Goal: Task Accomplishment & Management: Manage account settings

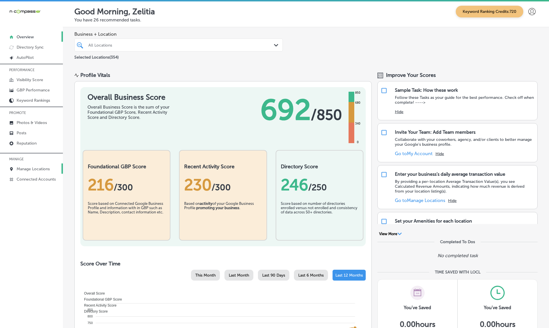
click at [32, 174] on link "Manage Locations" at bounding box center [31, 169] width 63 height 10
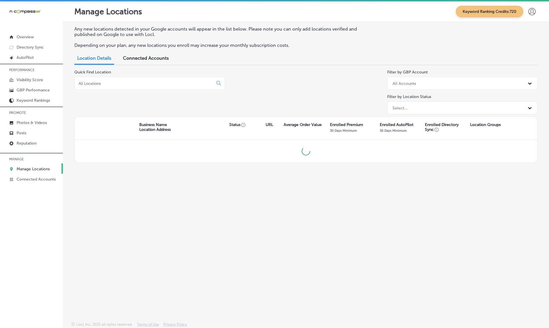
click at [132, 82] on input at bounding box center [145, 83] width 134 height 5
paste input "Makers & Finders"
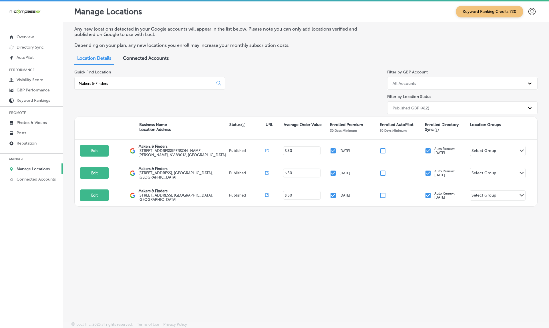
type input "Makers & Finders"
click at [267, 194] on icon at bounding box center [268, 195] width 2 height 2
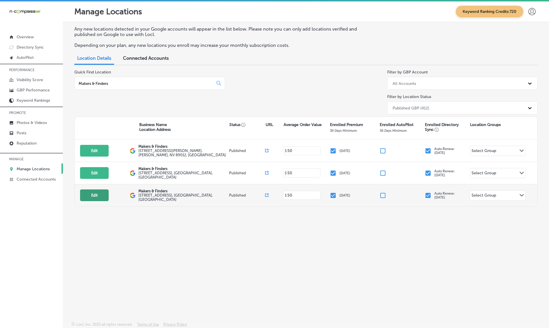
click at [101, 190] on button "Edit" at bounding box center [94, 196] width 29 height 12
select select "US"
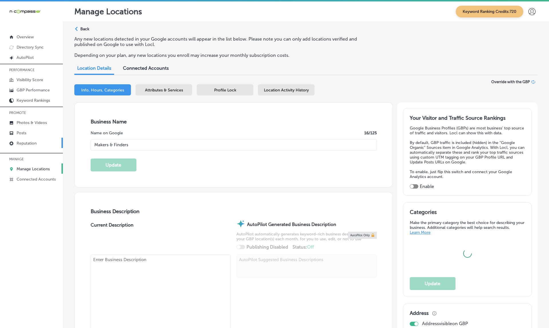
type input "Makers & Finders"
type textarea "Makers & Finders is a vibrant breakfast and brunch hotspot in [GEOGRAPHIC_DATA]…"
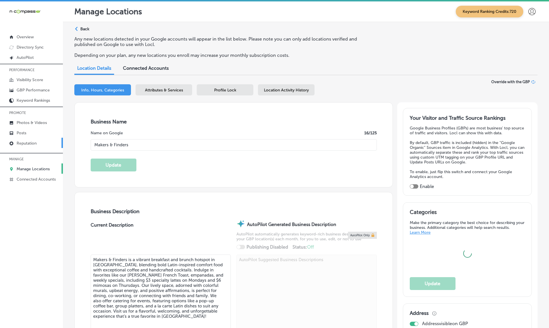
type input "[STREET_ADDRESS]"
type input "[GEOGRAPHIC_DATA]"
type input "89135"
type input "US"
type input "[URL][DOMAIN_NAME]"
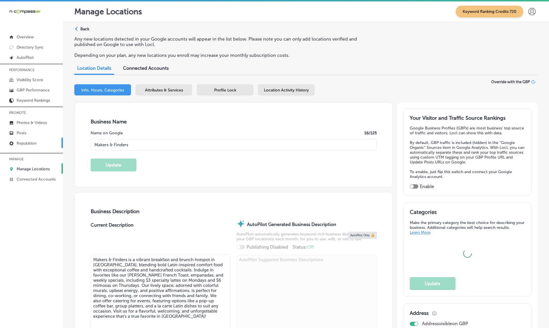
type input "[PHONE_NUMBER]"
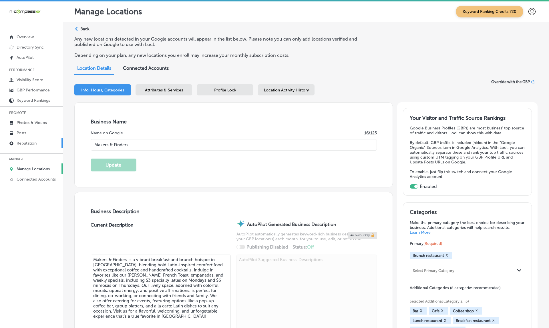
click at [25, 146] on p "Reputation" at bounding box center [27, 143] width 20 height 5
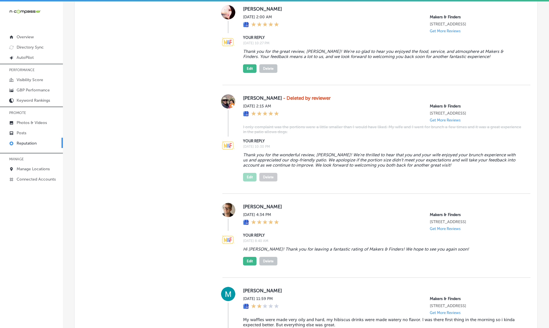
scroll to position [516, 0]
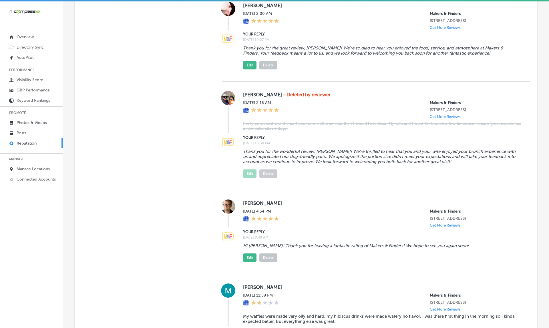
drag, startPoint x: 430, startPoint y: 12, endPoint x: 473, endPoint y: 23, distance: 44.5
click at [473, 23] on div "Makers & Finders [STREET_ADDRESS] Get More Reviews" at bounding box center [476, 20] width 92 height 19
copy div "Makers & Finders [STREET_ADDRESS]"
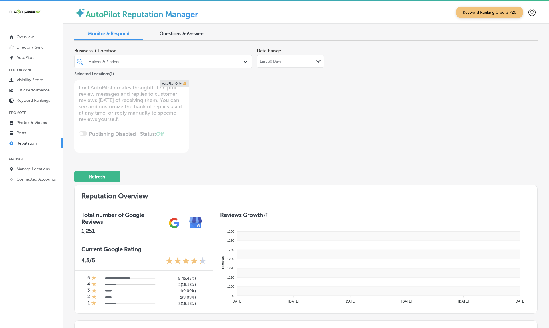
type textarea "x"
